Goal: Task Accomplishment & Management: Manage account settings

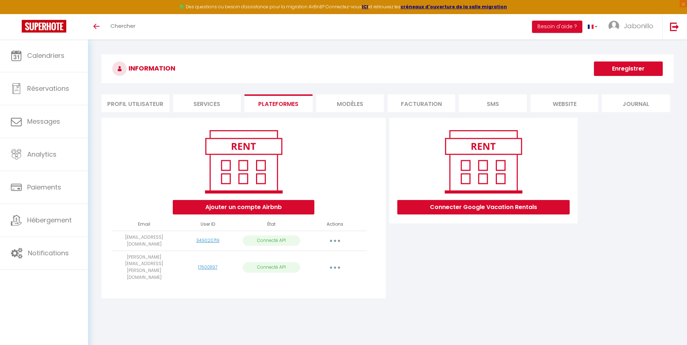
click at [337, 262] on button "button" at bounding box center [335, 268] width 20 height 12
click at [216, 297] on div "INFORMATION Enregistrer Profil Utilisateur Services Plateformes MODÈLES Factura…" at bounding box center [387, 181] width 599 height 284
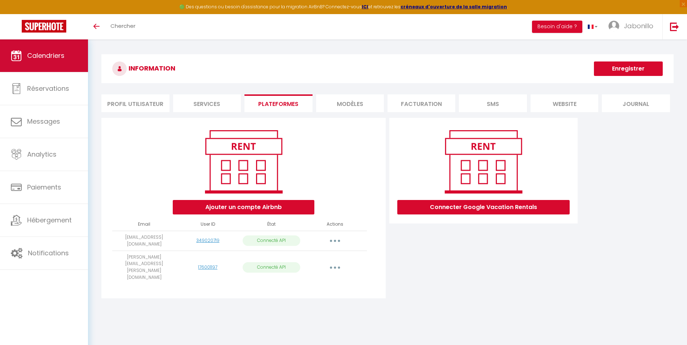
click at [54, 59] on span "Calendriers" at bounding box center [45, 55] width 37 height 9
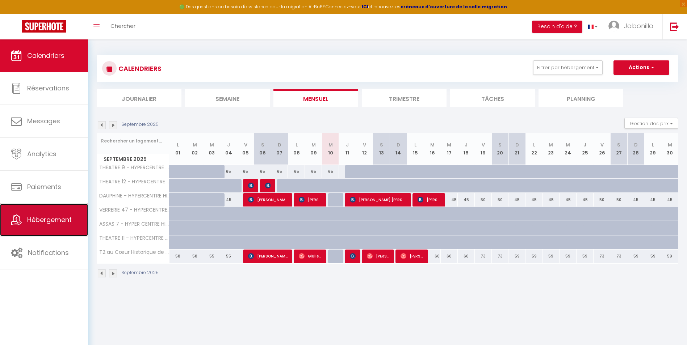
click at [55, 224] on span "Hébergement" at bounding box center [49, 219] width 45 height 9
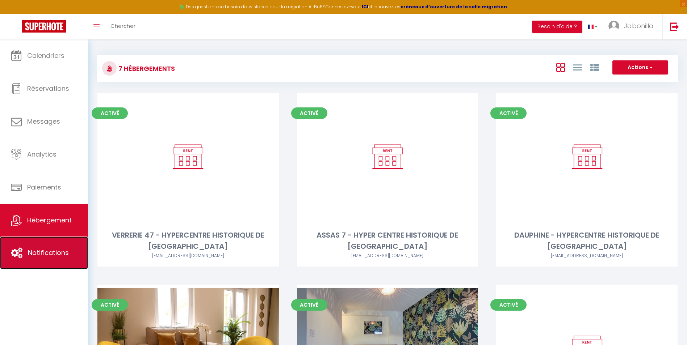
click at [35, 251] on span "Notifications" at bounding box center [48, 252] width 41 height 9
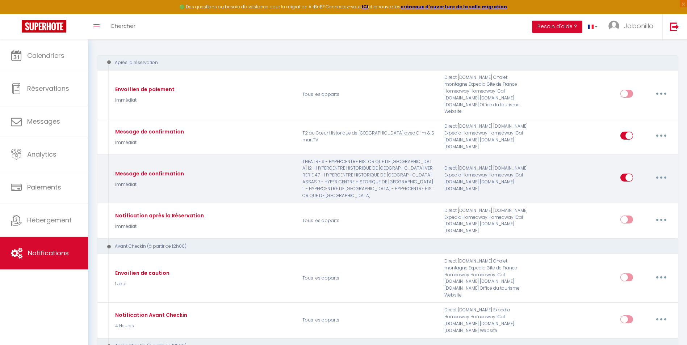
scroll to position [72, 0]
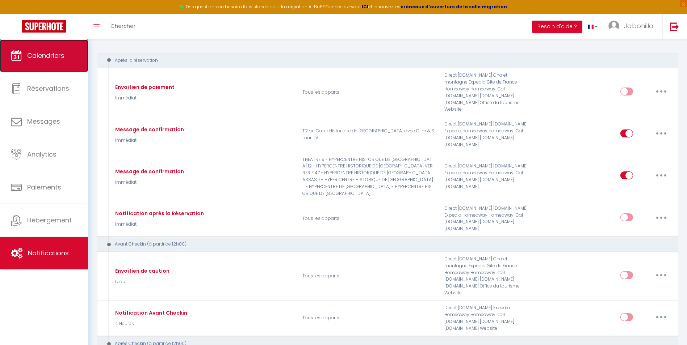
click at [46, 53] on span "Calendriers" at bounding box center [45, 55] width 37 height 9
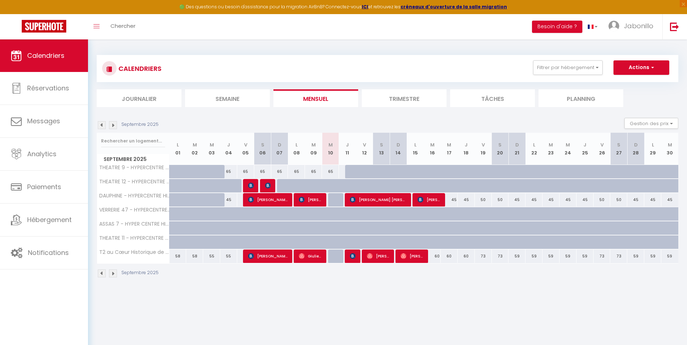
click at [330, 175] on div "65" at bounding box center [330, 171] width 17 height 13
type input "65"
type input "Mer 10 Septembre 2025"
type input "Jeu 11 Septembre 2025"
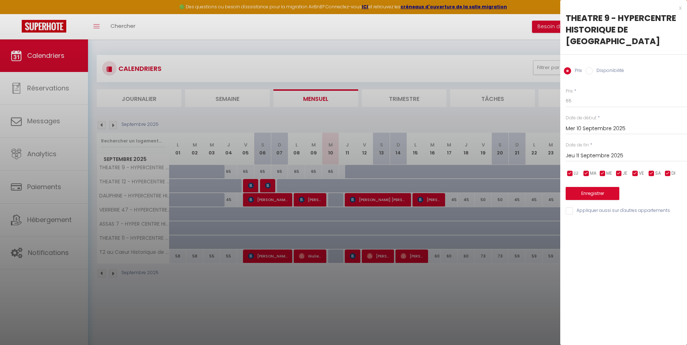
click at [588, 67] on input "Disponibilité" at bounding box center [588, 70] width 7 height 7
radio input "true"
radio input "false"
drag, startPoint x: 593, startPoint y: 88, endPoint x: 592, endPoint y: 94, distance: 6.0
click at [593, 94] on select "Disponible Indisponible" at bounding box center [625, 101] width 121 height 14
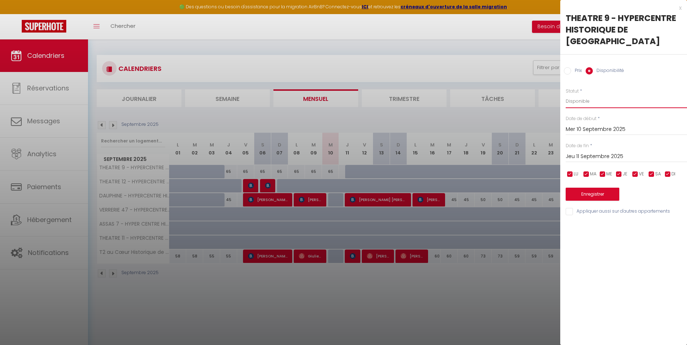
select select "0"
click at [565, 94] on select "Disponible Indisponible" at bounding box center [625, 101] width 121 height 14
click at [589, 188] on button "Enregistrer" at bounding box center [592, 194] width 54 height 13
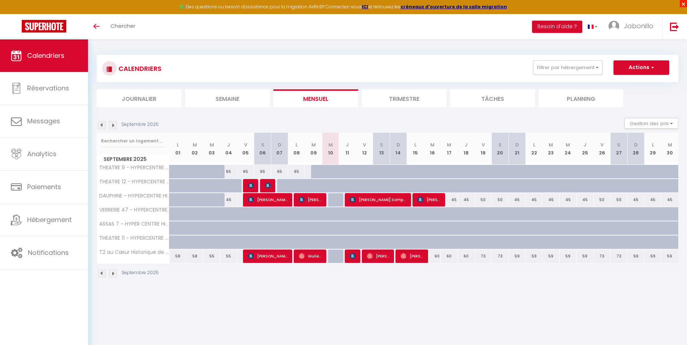
click at [685, 4] on span "×" at bounding box center [682, 3] width 7 height 7
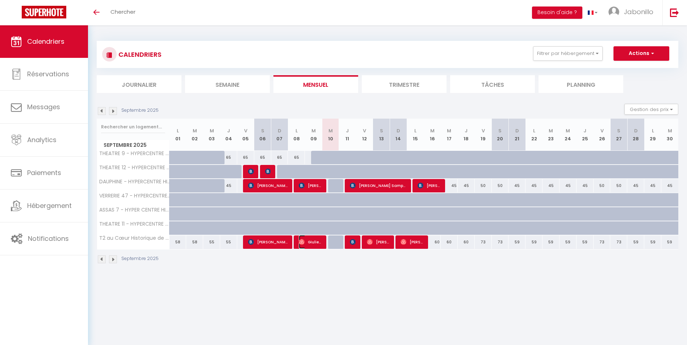
click at [307, 238] on span "Giulietta" at bounding box center [310, 242] width 23 height 14
select select "OK"
select select "0"
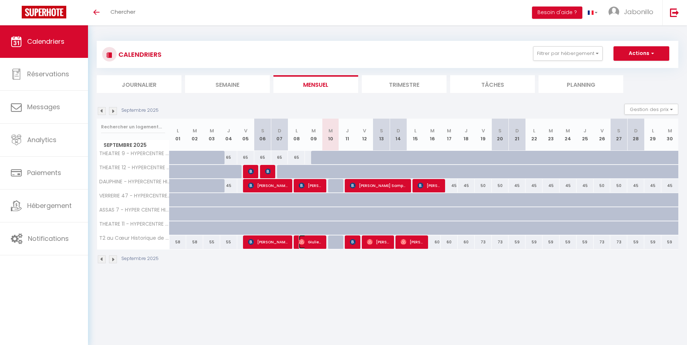
select select "1"
select select
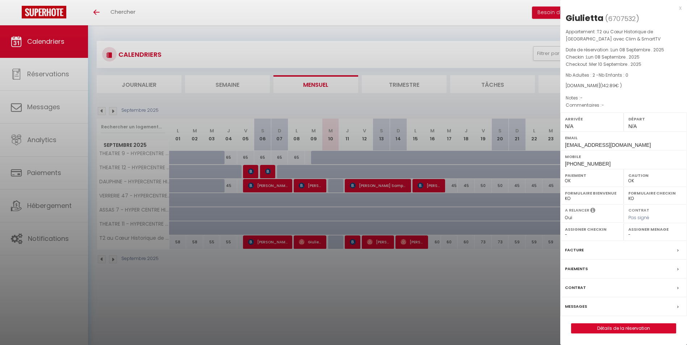
click at [680, 7] on div "x" at bounding box center [620, 8] width 121 height 9
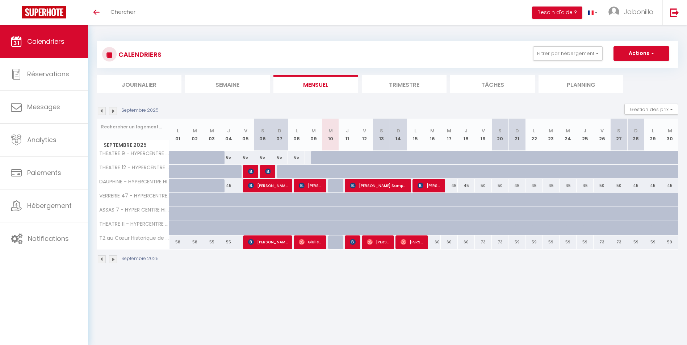
click at [321, 304] on body "🟢 Des questions ou besoin d'assistance pour la migration AirBnB? Connectez-vous…" at bounding box center [343, 197] width 687 height 345
click at [349, 245] on div at bounding box center [353, 243] width 17 height 14
drag, startPoint x: 347, startPoint y: 241, endPoint x: 352, endPoint y: 243, distance: 6.0
click at [348, 241] on div at bounding box center [353, 243] width 17 height 14
click at [352, 243] on img at bounding box center [353, 242] width 6 height 6
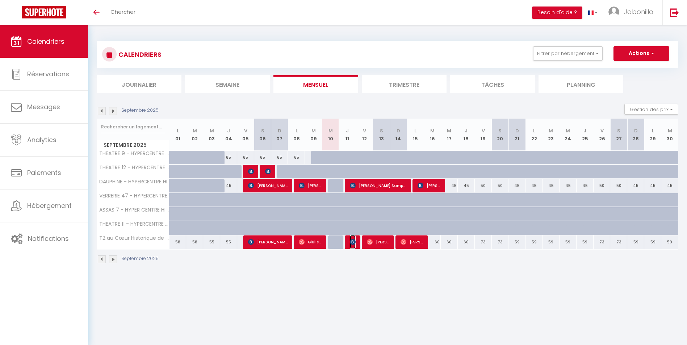
select select "KO"
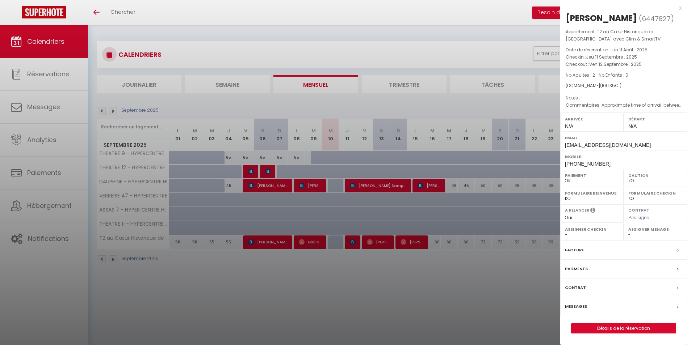
click at [681, 9] on div "x" at bounding box center [620, 8] width 121 height 9
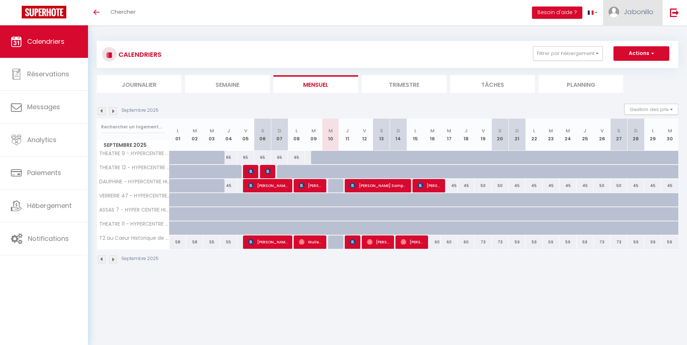
click at [618, 18] on link "Jabonillo" at bounding box center [632, 12] width 59 height 25
click at [644, 36] on link "Paramètres" at bounding box center [633, 36] width 54 height 12
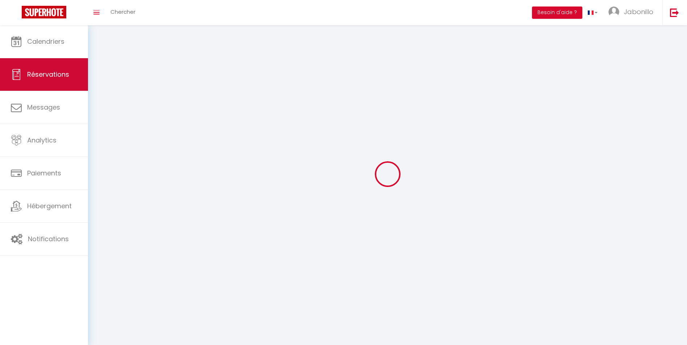
type input "Jabonillo"
type input "Hayato"
type input "0622082354"
type input "[STREET_ADDRESS]"
type input "21000"
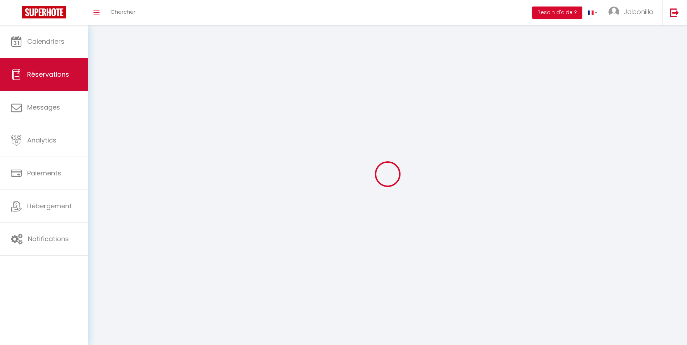
type input "[GEOGRAPHIC_DATA]"
type input "ZsXs2KCoBdyq7mDgr0dut7OP4"
type input "RR6t0SGztossrBbB20vdzZfcT"
type input "ZsXs2KCoBdyq7mDgr0dut7OP4"
type input "RR6t0SGztossrBbB20vdzZfcT"
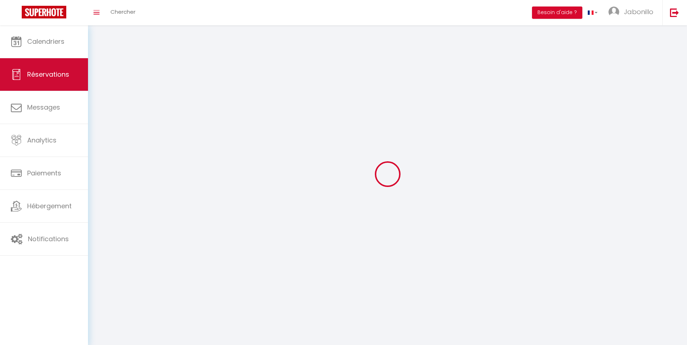
type input "[URL][DOMAIN_NAME]"
select select "28"
select select "fr"
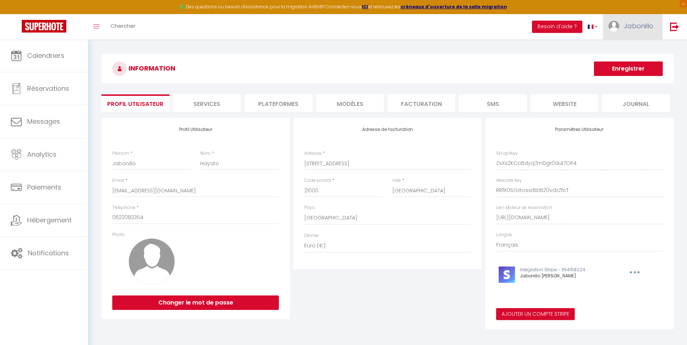
click at [641, 28] on span "Jabonillo" at bounding box center [638, 25] width 29 height 9
click at [630, 64] on link "Équipe" at bounding box center [633, 63] width 54 height 12
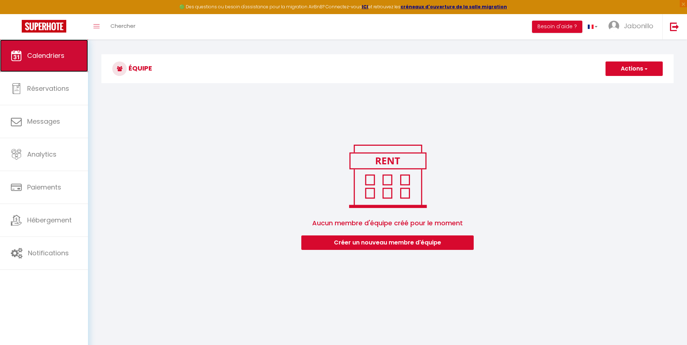
click at [57, 60] on link "Calendriers" at bounding box center [44, 55] width 88 height 33
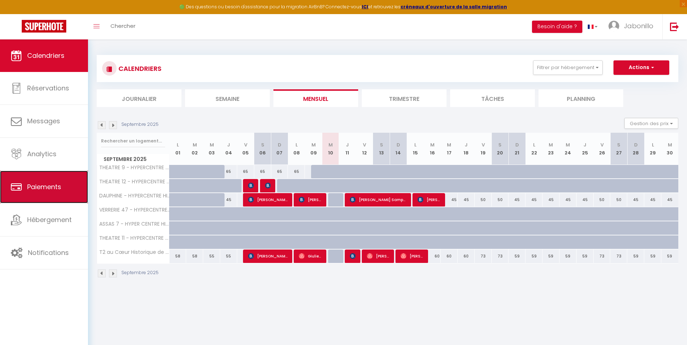
click at [46, 189] on span "Paiements" at bounding box center [44, 186] width 34 height 9
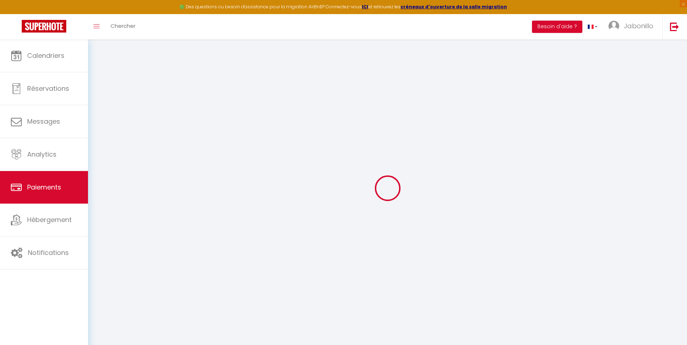
select select "2"
select select "0"
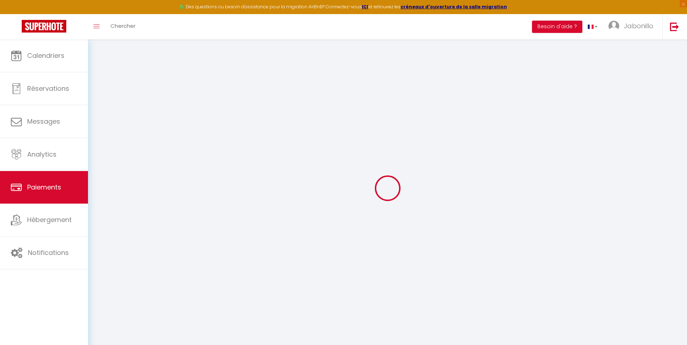
select select "0"
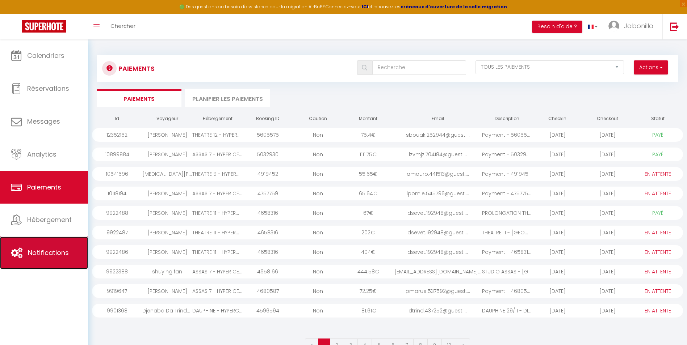
click at [46, 249] on span "Notifications" at bounding box center [48, 252] width 41 height 9
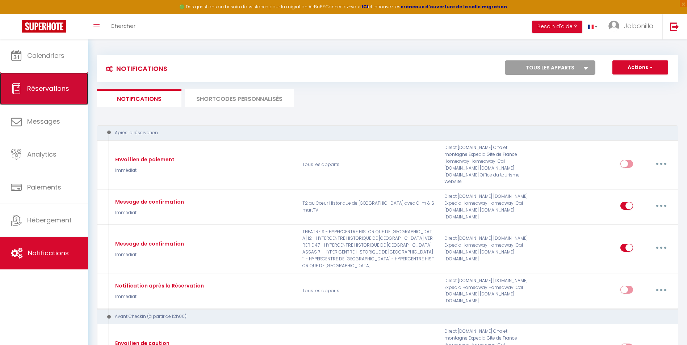
click at [60, 94] on link "Réservations" at bounding box center [44, 88] width 88 height 33
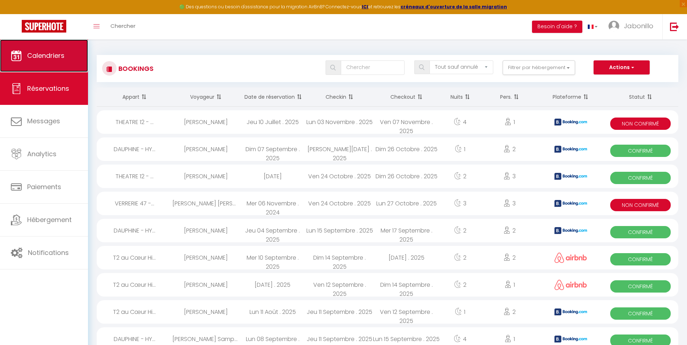
click at [37, 43] on link "Calendriers" at bounding box center [44, 55] width 88 height 33
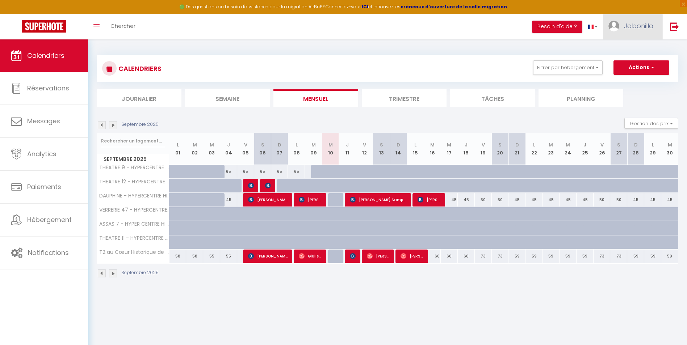
click at [630, 29] on span "Jabonillo" at bounding box center [638, 25] width 29 height 9
click at [626, 60] on link "Équipe" at bounding box center [633, 63] width 54 height 12
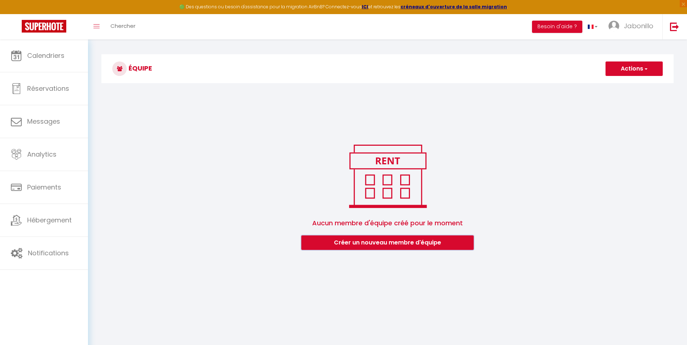
click at [346, 244] on button "Créer un nouveau membre d'équipe" at bounding box center [387, 243] width 172 height 14
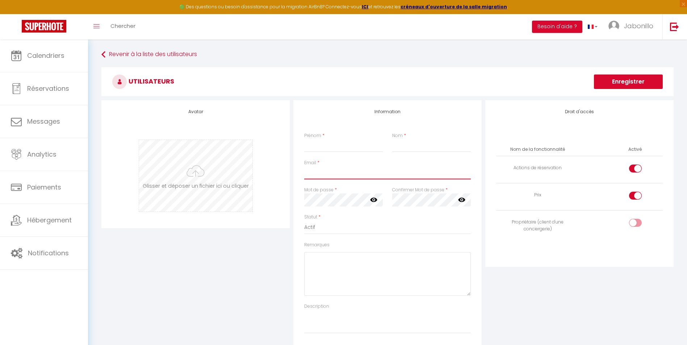
type input "[EMAIL_ADDRESS][DOMAIN_NAME]"
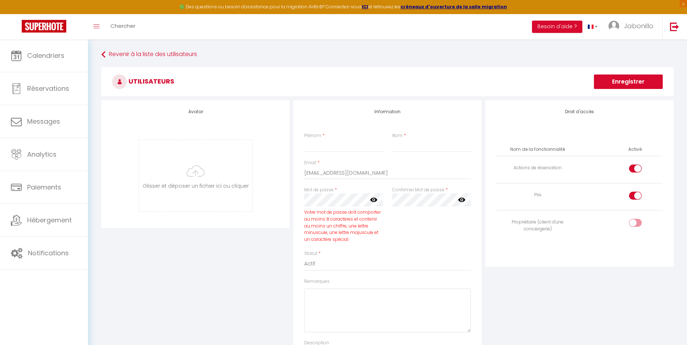
click at [520, 152] on th "Nom de la fonctionnalité" at bounding box center [537, 149] width 83 height 13
click at [636, 224] on input "checkbox" at bounding box center [641, 224] width 13 height 11
checkbox input "true"
click at [318, 145] on input "Prénom" at bounding box center [343, 145] width 79 height 13
type input "[PERSON_NAME]"
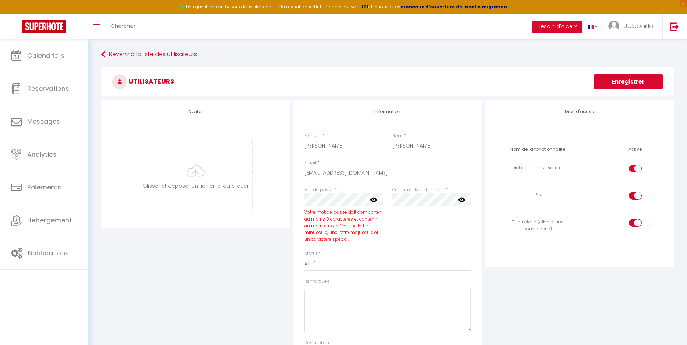
type input "[PERSON_NAME]"
type input "[PERSON_NAME][EMAIL_ADDRESS][DOMAIN_NAME]"
click at [372, 201] on icon at bounding box center [373, 200] width 7 height 4
click at [279, 193] on div "Avatar [PERSON_NAME] et déposer un fichier ici ou cliquer Ooops, something wron…" at bounding box center [387, 243] width 575 height 286
click at [459, 203] on icon at bounding box center [461, 199] width 7 height 7
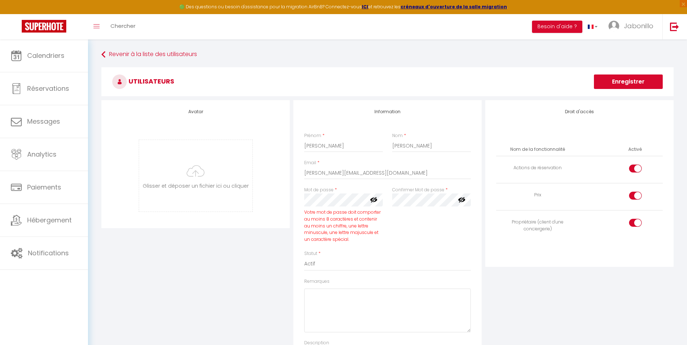
click at [508, 292] on div "Droit d'accès Nom de la fonctionnalité Activé Actions de réservation Prix Propr…" at bounding box center [579, 243] width 192 height 286
click at [334, 265] on select "Actif Inactif" at bounding box center [387, 264] width 166 height 14
click at [304, 257] on select "Actif Inactif" at bounding box center [387, 264] width 166 height 14
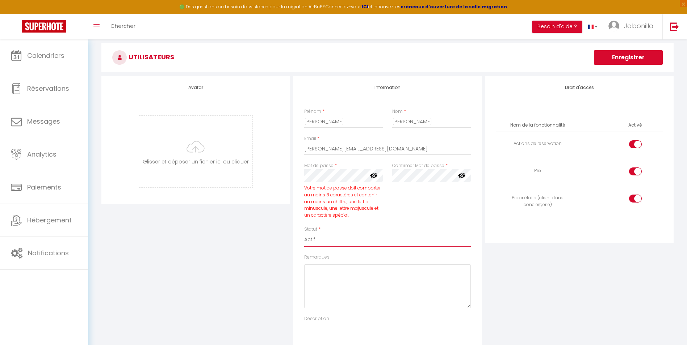
scroll to position [72, 0]
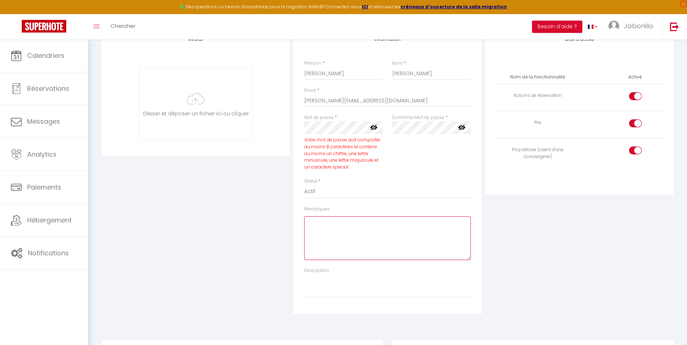
click at [336, 232] on textarea "Remarques" at bounding box center [387, 238] width 166 height 44
type textarea "Propriétaire"
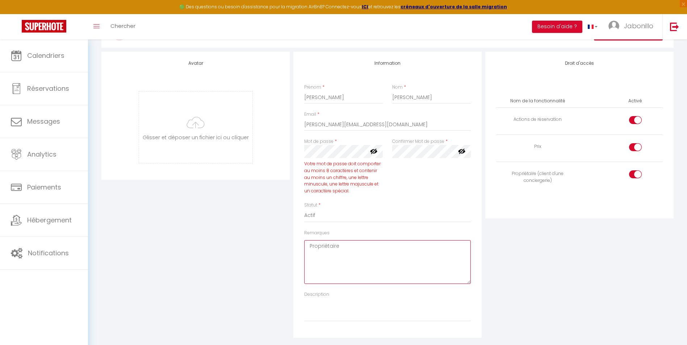
scroll to position [0, 0]
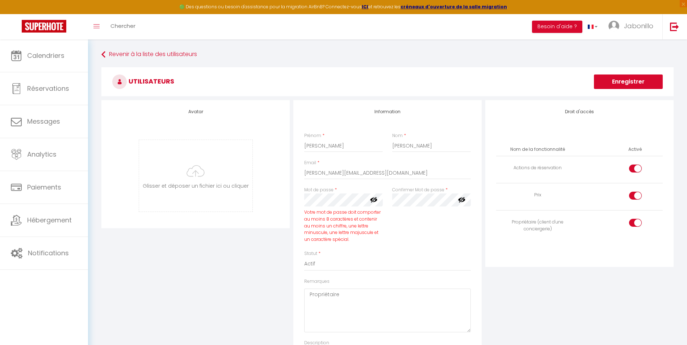
click at [635, 168] on input "checkbox" at bounding box center [641, 170] width 13 height 11
checkbox input "false"
click at [640, 76] on button "Enregistrer" at bounding box center [628, 82] width 69 height 14
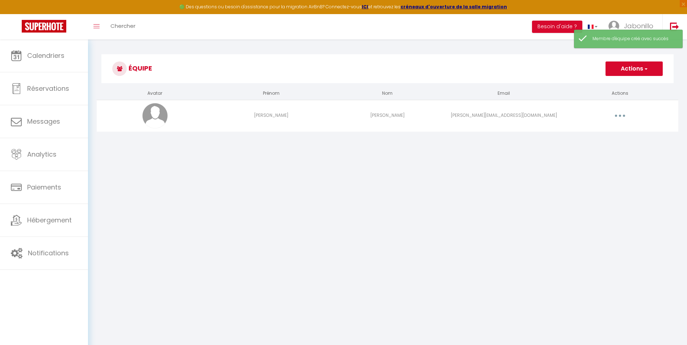
click at [560, 165] on body "🟢 Des questions ou besoin d'assistance pour la migration AirBnB? Connectez-vous…" at bounding box center [343, 211] width 687 height 345
click at [621, 110] on button "button" at bounding box center [619, 116] width 20 height 12
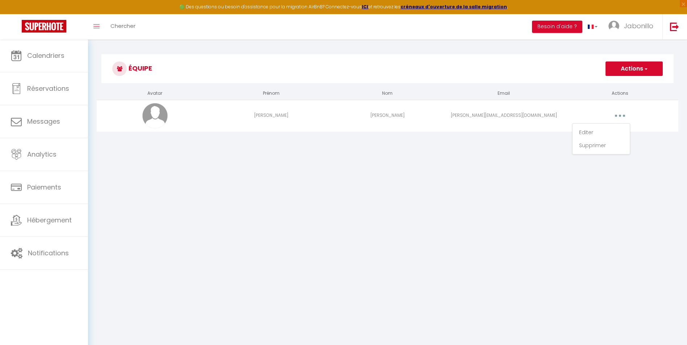
click at [447, 199] on body "🟢 Des questions ou besoin d'assistance pour la migration AirBnB? Connectez-vous…" at bounding box center [343, 211] width 687 height 345
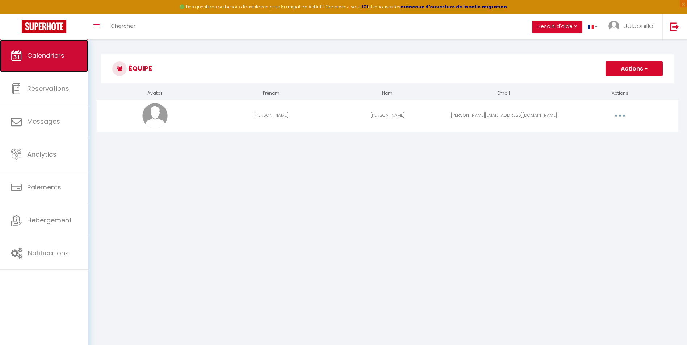
click at [38, 51] on span "Calendriers" at bounding box center [45, 55] width 37 height 9
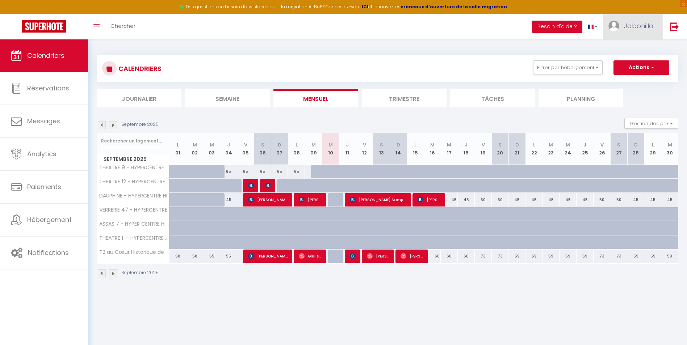
click at [634, 28] on span "Jabonillo" at bounding box center [638, 25] width 29 height 9
click at [621, 63] on link "Équipe" at bounding box center [633, 63] width 54 height 12
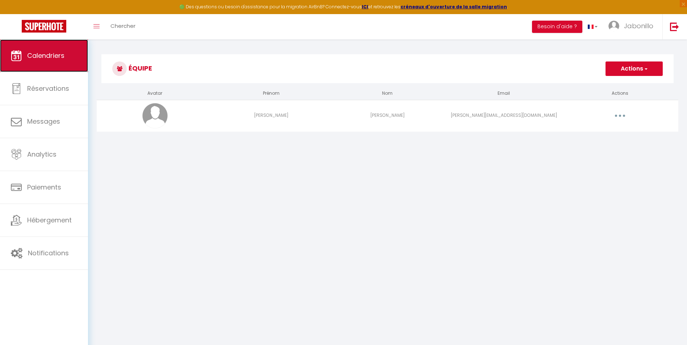
click at [56, 59] on span "Calendriers" at bounding box center [45, 55] width 37 height 9
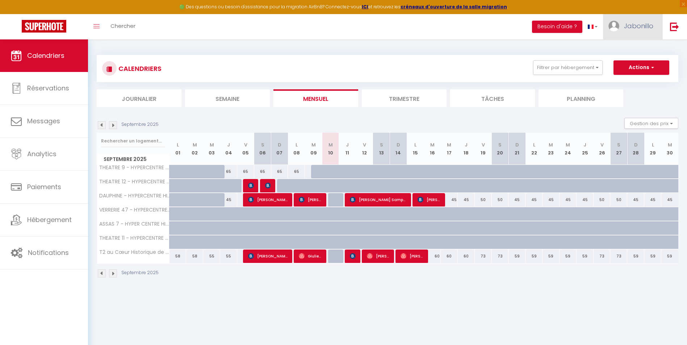
click at [642, 30] on span "Jabonillo" at bounding box center [638, 25] width 29 height 9
click at [632, 60] on link "Équipe" at bounding box center [633, 63] width 54 height 12
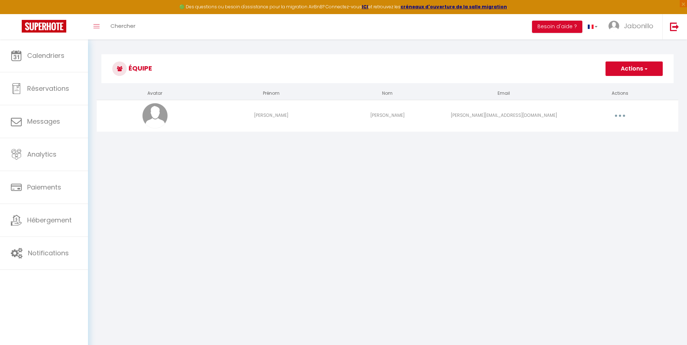
click at [622, 117] on button "button" at bounding box center [619, 116] width 20 height 12
click at [638, 71] on button "Actions" at bounding box center [633, 69] width 57 height 14
click at [321, 123] on td "[PERSON_NAME]" at bounding box center [271, 115] width 116 height 31
click at [633, 28] on span "Jabonillo" at bounding box center [638, 25] width 29 height 9
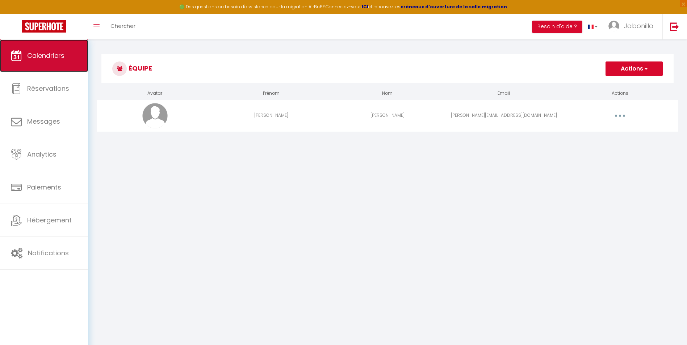
click at [45, 63] on link "Calendriers" at bounding box center [44, 55] width 88 height 33
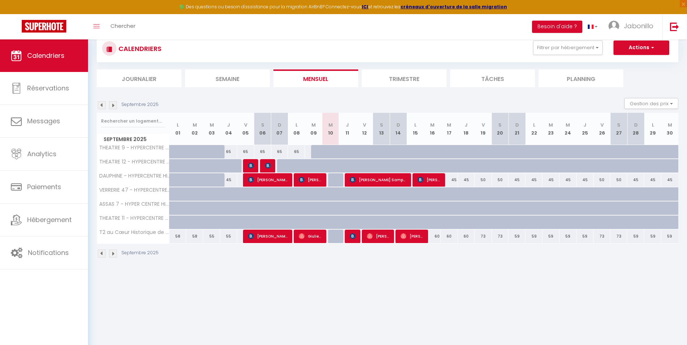
scroll to position [39, 0]
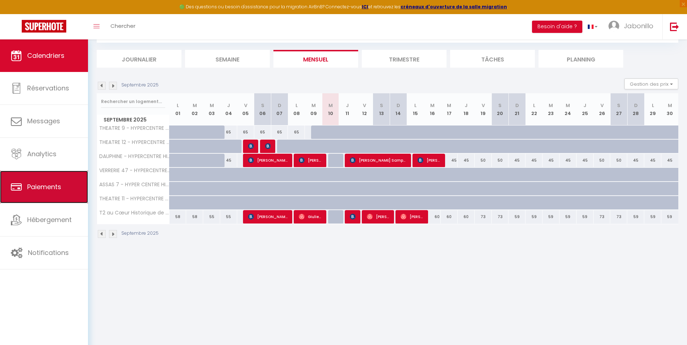
click at [69, 191] on link "Paiements" at bounding box center [44, 187] width 88 height 33
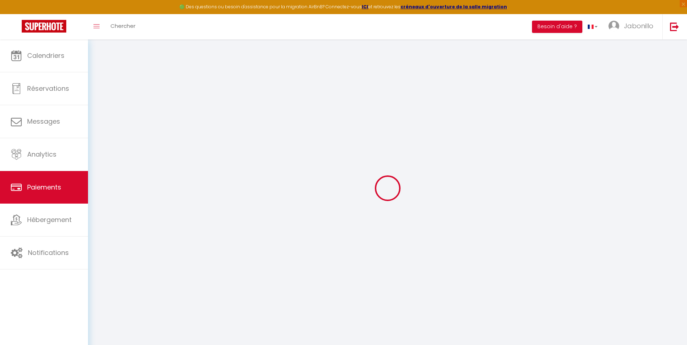
select select "2"
select select "0"
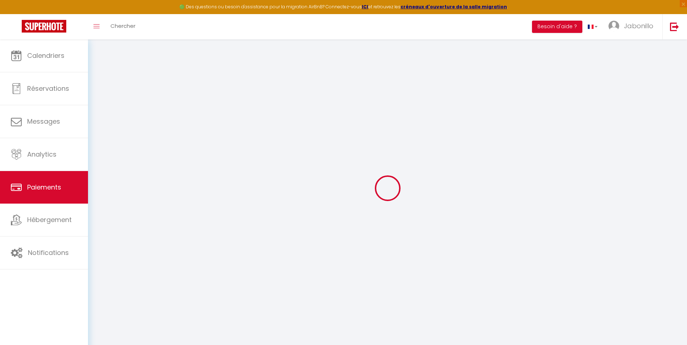
select select "0"
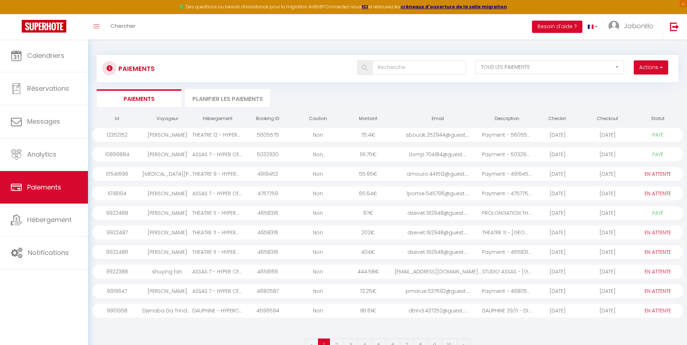
click at [242, 99] on li "Planifier les paiements" at bounding box center [227, 98] width 85 height 18
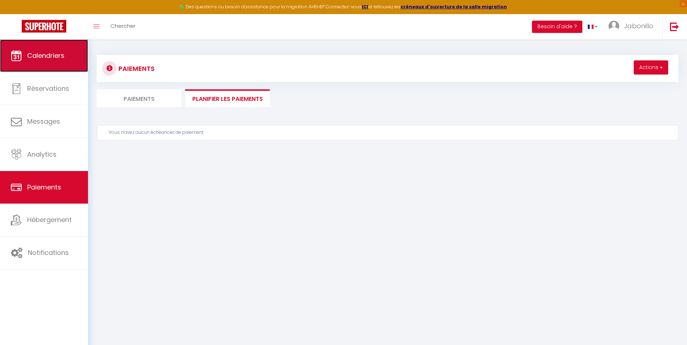
click at [45, 55] on span "Calendriers" at bounding box center [45, 55] width 37 height 9
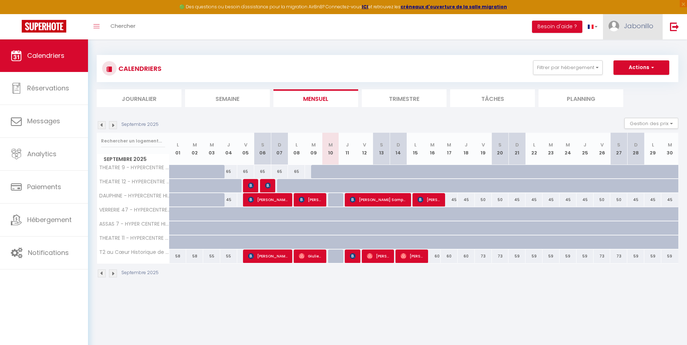
click at [638, 27] on span "Jabonillo" at bounding box center [638, 25] width 29 height 9
click at [627, 62] on link "Équipe" at bounding box center [633, 63] width 54 height 12
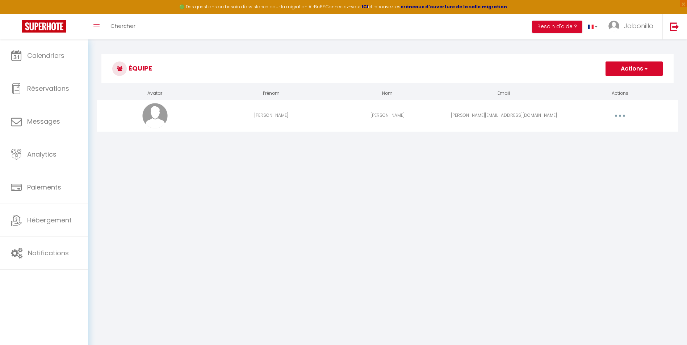
click at [151, 113] on img at bounding box center [154, 115] width 25 height 25
click at [611, 116] on button "button" at bounding box center [619, 116] width 20 height 12
click at [594, 131] on link "Editer" at bounding box center [601, 132] width 54 height 12
select select
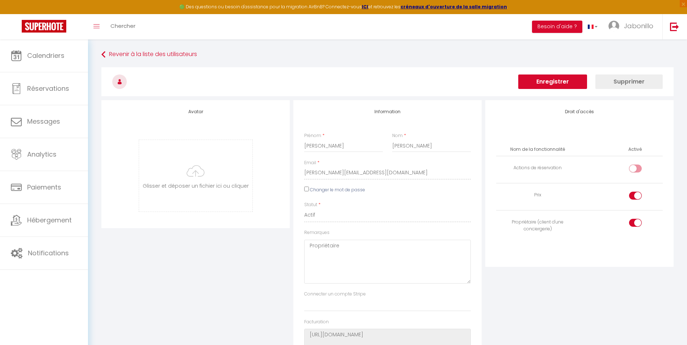
click at [637, 196] on input "checkbox" at bounding box center [641, 197] width 13 height 11
checkbox input "false"
click at [558, 83] on button "Enregistrer" at bounding box center [552, 82] width 69 height 14
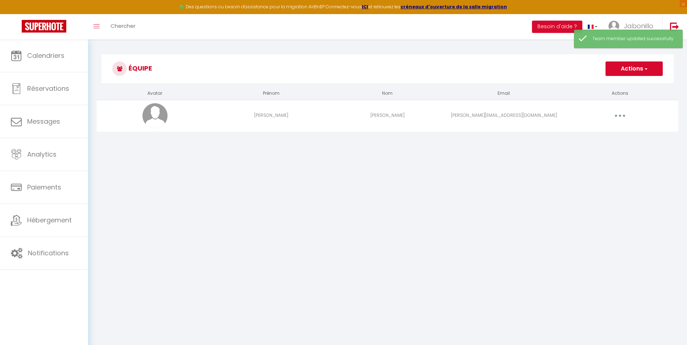
click at [620, 113] on button "button" at bounding box center [619, 116] width 20 height 12
click at [598, 134] on link "Editer" at bounding box center [601, 132] width 54 height 12
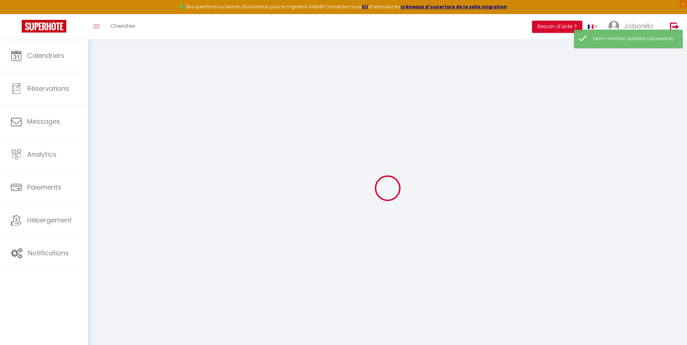
type input "[EMAIL_ADDRESS][DOMAIN_NAME]"
type input "[PERSON_NAME]"
type input "[PERSON_NAME][EMAIL_ADDRESS][DOMAIN_NAME]"
type textarea "Propriétaire"
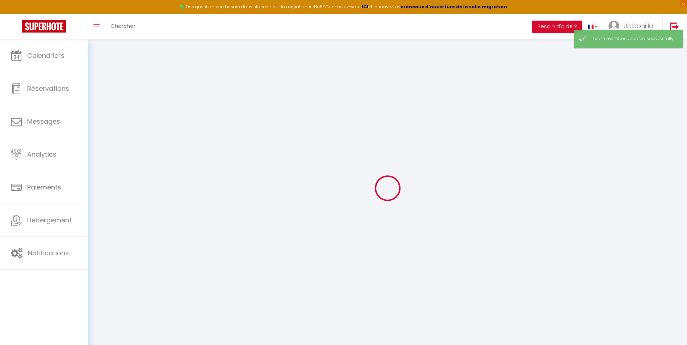
type textarea "[URL][DOMAIN_NAME]"
checkbox input "false"
checkbox input "true"
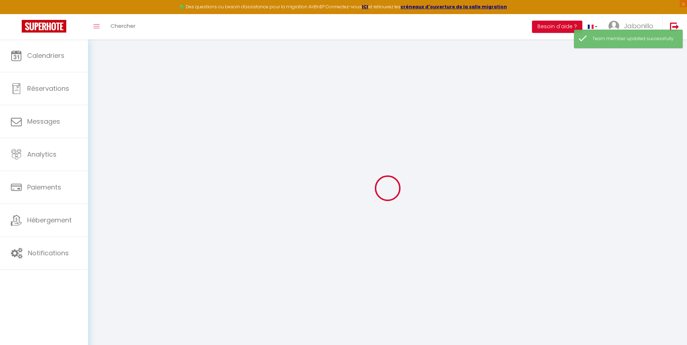
checkbox input "true"
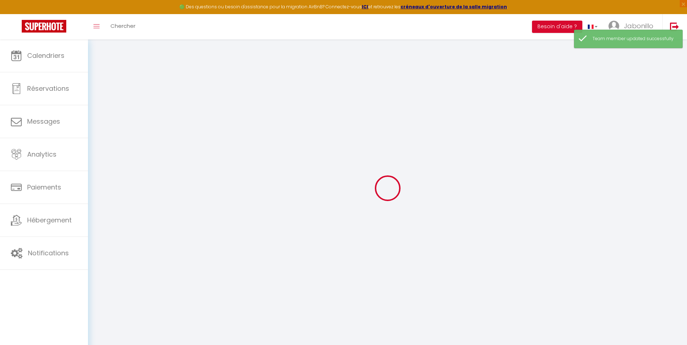
checkbox input "true"
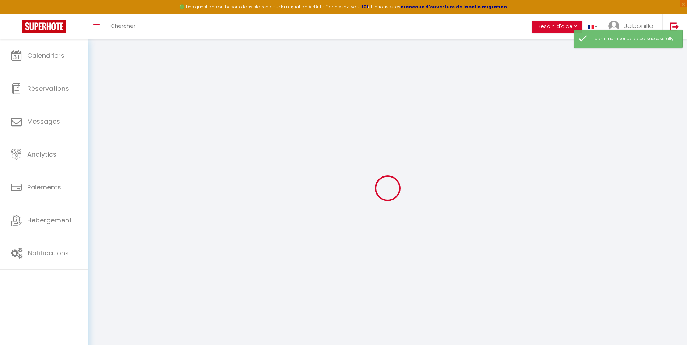
checkbox input "true"
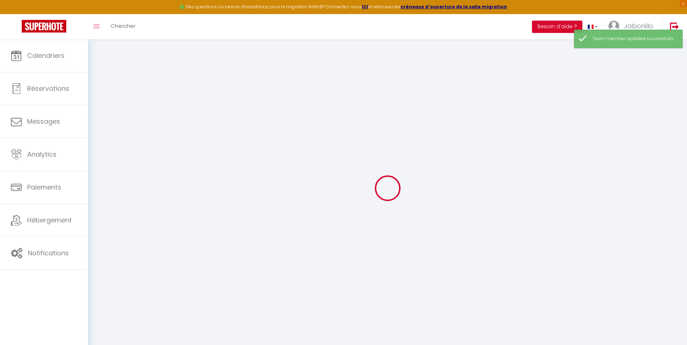
select select
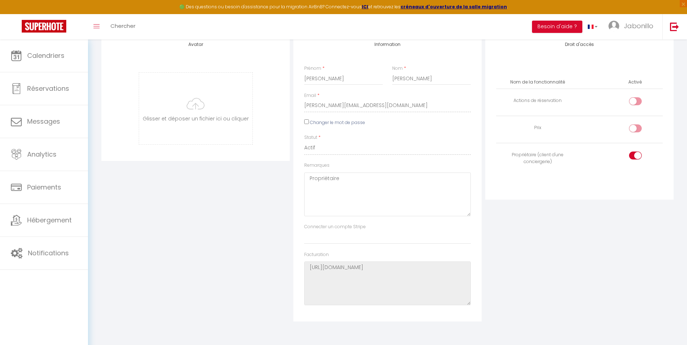
scroll to position [36, 0]
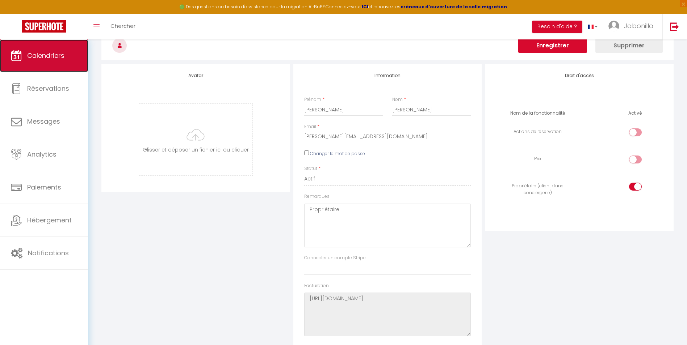
click at [76, 49] on link "Calendriers" at bounding box center [44, 55] width 88 height 33
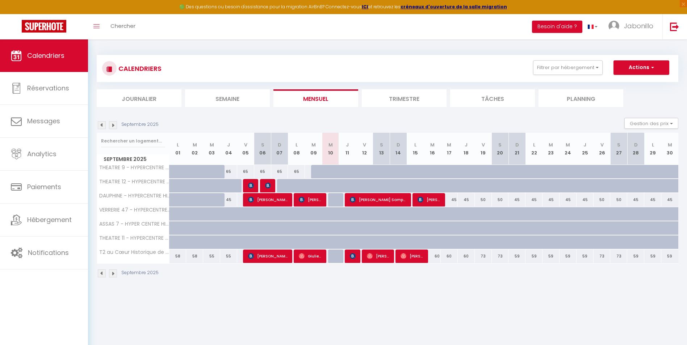
click at [106, 126] on div "Septembre 2025" at bounding box center [129, 125] width 64 height 8
click at [104, 126] on img at bounding box center [102, 125] width 8 height 8
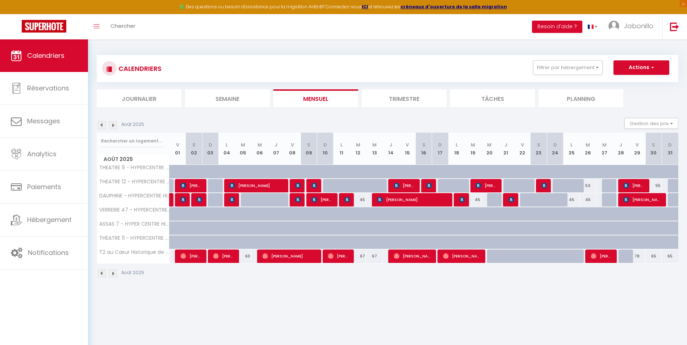
click at [476, 295] on body "🟢 Des questions ou besoin d'assistance pour la migration AirBnB? Connectez-vous…" at bounding box center [343, 211] width 687 height 345
click at [98, 126] on img at bounding box center [102, 125] width 8 height 8
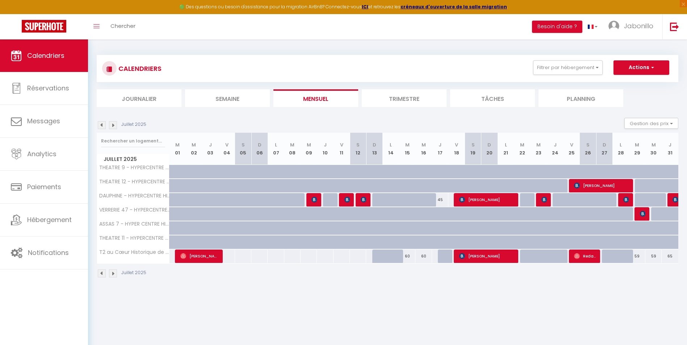
click at [102, 126] on img at bounding box center [102, 125] width 8 height 8
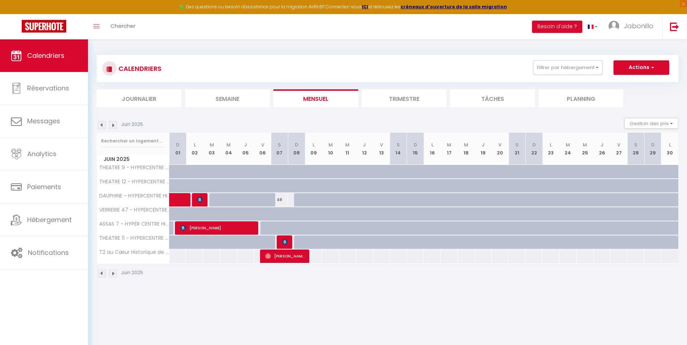
click at [114, 125] on img at bounding box center [113, 125] width 8 height 8
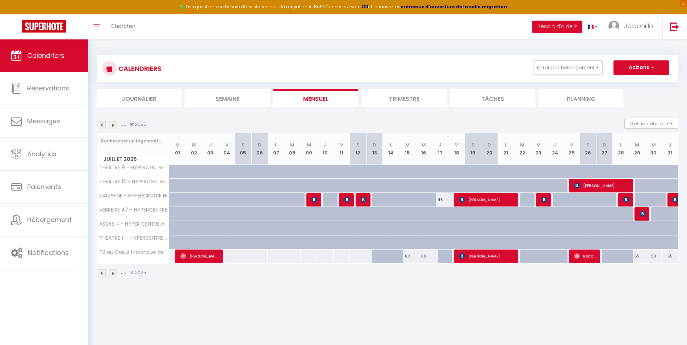
click at [114, 125] on img at bounding box center [113, 125] width 8 height 8
